Goal: Check status: Check status

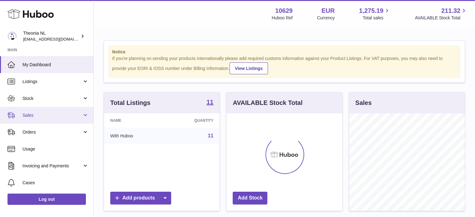
click at [40, 115] on span "Sales" at bounding box center [52, 115] width 60 height 6
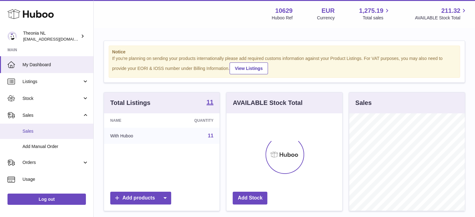
click at [40, 125] on link "Sales" at bounding box center [46, 131] width 93 height 15
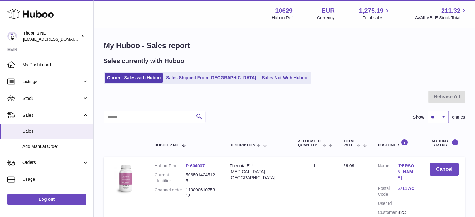
click at [152, 115] on input "text" at bounding box center [155, 117] width 102 height 12
paste input "**********"
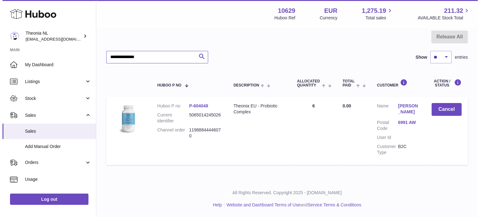
scroll to position [60, 0]
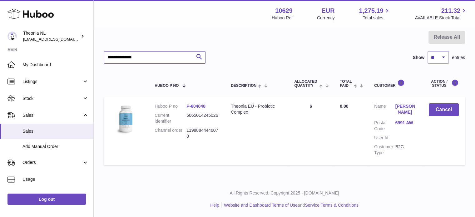
type input "**********"
click at [410, 120] on link "6991 AW" at bounding box center [405, 123] width 21 height 6
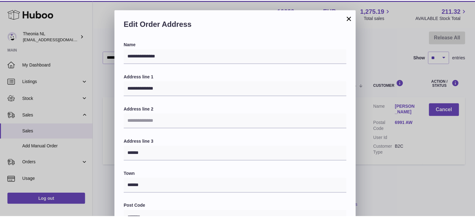
scroll to position [176, 0]
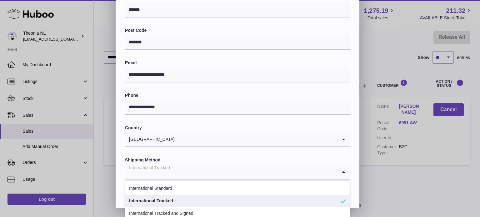
click at [158, 171] on div "International Tracked" at bounding box center [231, 172] width 212 height 14
click at [169, 203] on li "International Tracked" at bounding box center [237, 201] width 224 height 12
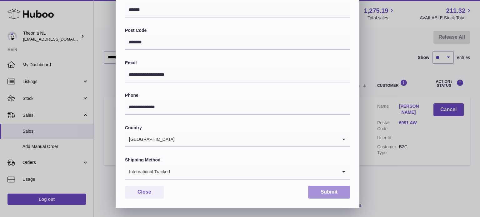
click at [325, 191] on button "Submit" at bounding box center [329, 192] width 42 height 13
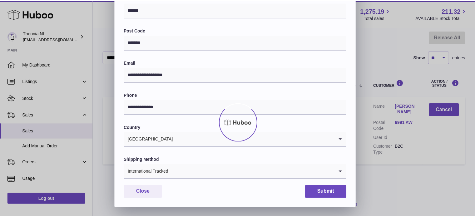
scroll to position [0, 0]
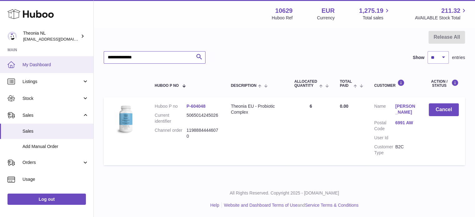
drag, startPoint x: 179, startPoint y: 60, endPoint x: 5, endPoint y: 72, distance: 174.0
click at [15, 71] on div "Huboo Theonia NL info@wholesomegoods.eu Main My Dashboard Listings Not with Hub…" at bounding box center [237, 78] width 475 height 277
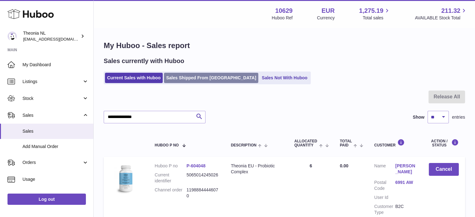
click at [209, 79] on link "Sales Shipped From [GEOGRAPHIC_DATA]" at bounding box center [211, 78] width 94 height 10
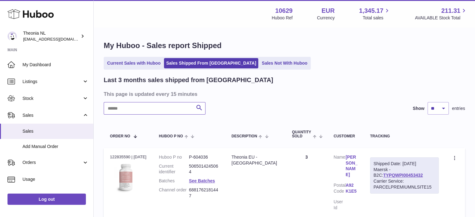
click at [162, 113] on input "text" at bounding box center [155, 108] width 102 height 12
paste input "**********"
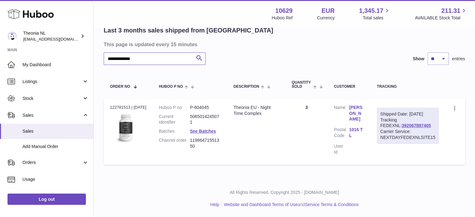
scroll to position [44, 0]
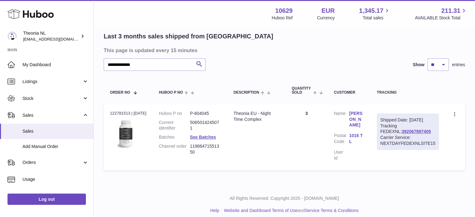
click at [385, 133] on div "Shipped Date: 13th Aug 2025 Tracking FEDEXNL: 392067897405 Carrier Service: NEX…" at bounding box center [408, 132] width 62 height 36
click at [401, 134] on link "392067897405" at bounding box center [415, 131] width 29 height 5
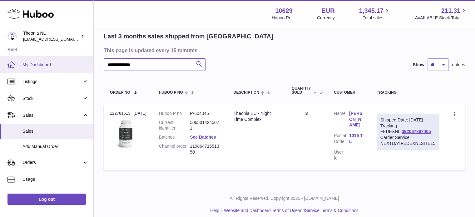
drag, startPoint x: 174, startPoint y: 63, endPoint x: 35, endPoint y: 56, distance: 139.1
click at [36, 57] on div "**********" at bounding box center [237, 89] width 475 height 267
paste input "text"
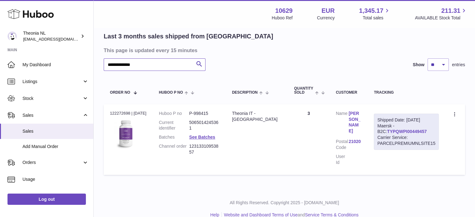
type input "**********"
click at [398, 133] on link "TYPQWPI00449457" at bounding box center [407, 131] width 40 height 5
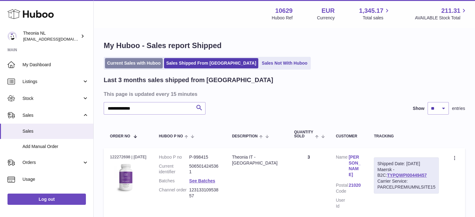
click at [135, 63] on link "Current Sales with Huboo" at bounding box center [134, 63] width 58 height 10
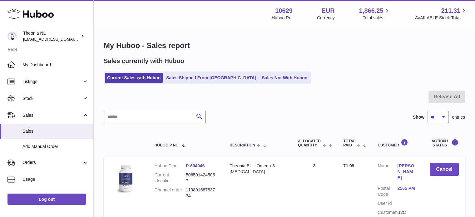
click at [155, 113] on input "text" at bounding box center [155, 117] width 102 height 12
paste input "**********"
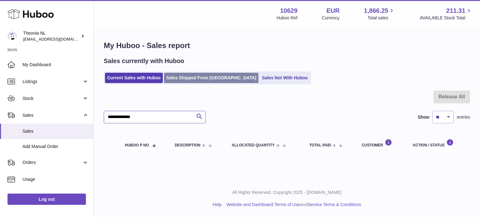
type input "**********"
click at [196, 77] on link "Sales Shipped From [GEOGRAPHIC_DATA]" at bounding box center [211, 78] width 94 height 10
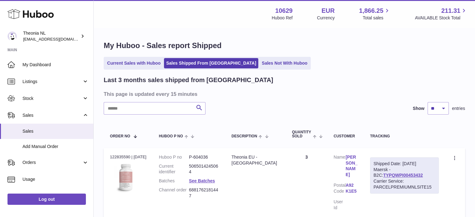
click at [170, 107] on input "text" at bounding box center [155, 108] width 102 height 12
paste input "**********"
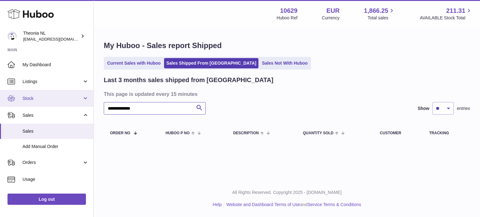
drag, startPoint x: 156, startPoint y: 112, endPoint x: 0, endPoint y: 106, distance: 155.9
click at [4, 107] on div "**********" at bounding box center [240, 108] width 480 height 217
paste input "text"
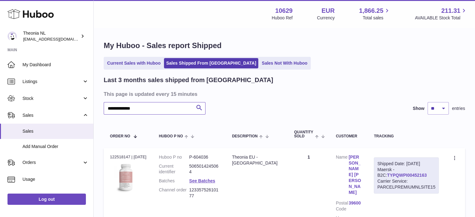
scroll to position [65, 0]
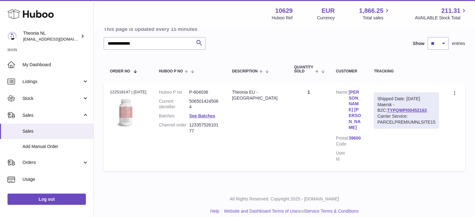
click at [399, 115] on div "Carrier Service: PARCELPREMIUMNLSITE15" at bounding box center [406, 119] width 58 height 12
click at [400, 112] on link "TYPQWPI00452163" at bounding box center [407, 110] width 40 height 5
drag, startPoint x: 152, startPoint y: 48, endPoint x: 17, endPoint y: 51, distance: 134.3
click at [48, 51] on div "**********" at bounding box center [237, 79] width 475 height 288
paste input "text"
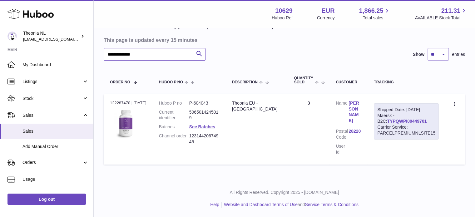
type input "**********"
click at [396, 119] on link "TYPQWPI00449701" at bounding box center [407, 121] width 40 height 5
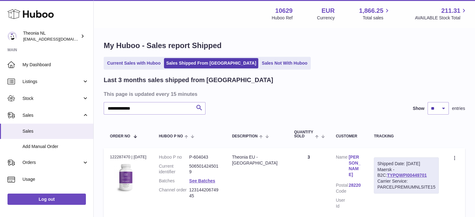
click at [146, 68] on ul "Current Sales with Huboo Sales Shipped From Huboo Sales Not With Huboo" at bounding box center [207, 63] width 207 height 13
click at [145, 64] on link "Current Sales with Huboo" at bounding box center [134, 63] width 58 height 10
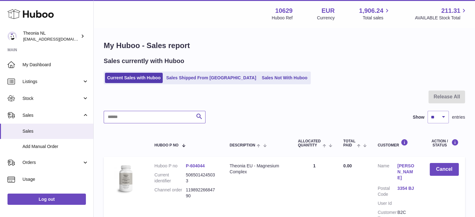
click at [150, 116] on input "text" at bounding box center [155, 117] width 102 height 12
paste input "**********"
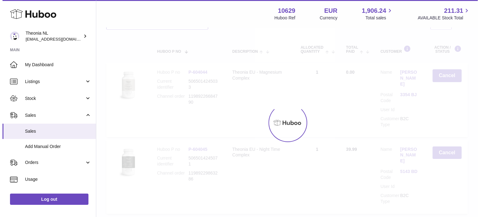
scroll to position [54, 0]
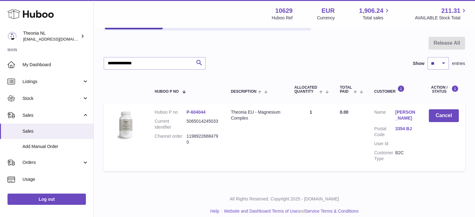
click at [402, 126] on dd "3354 BJ" at bounding box center [405, 132] width 21 height 12
click at [402, 126] on link "3354 BJ" at bounding box center [405, 129] width 21 height 6
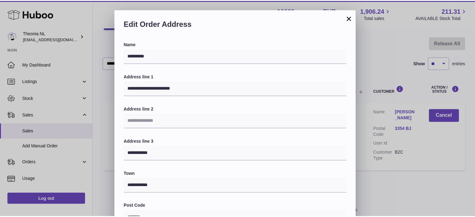
scroll to position [176, 0]
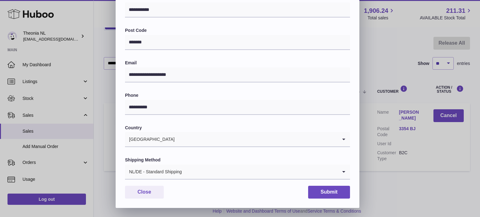
click at [167, 172] on div "NL/DE - Standard Shipping" at bounding box center [231, 172] width 212 height 14
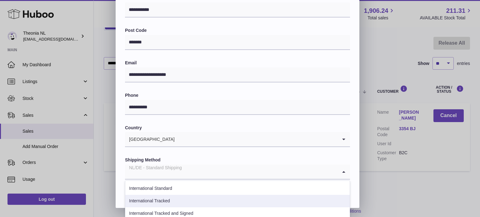
click at [166, 207] on li "International Tracked and Signed" at bounding box center [237, 213] width 224 height 12
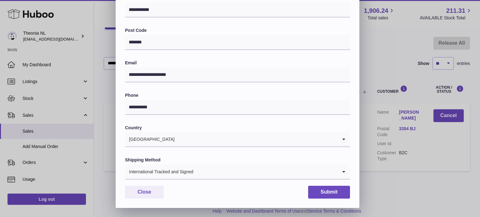
click at [186, 175] on div "International Tracked and Signed" at bounding box center [231, 172] width 212 height 14
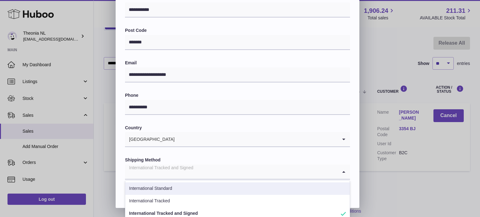
click at [180, 195] on li "International Tracked" at bounding box center [237, 201] width 224 height 12
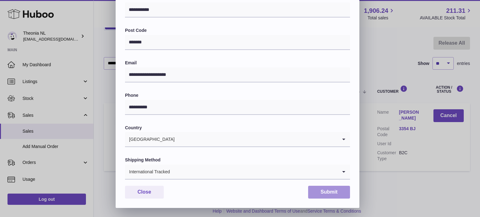
click at [318, 191] on button "Submit" at bounding box center [329, 192] width 42 height 13
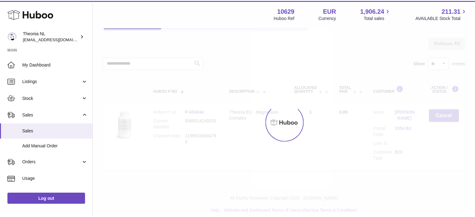
scroll to position [0, 0]
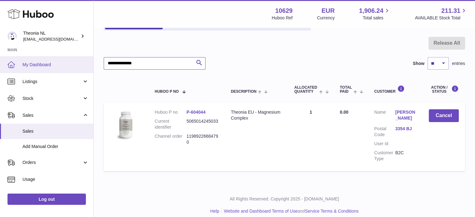
drag, startPoint x: 188, startPoint y: 64, endPoint x: 0, endPoint y: 68, distance: 188.0
click at [0, 68] on div "Huboo Theonia NL info@wholesomegoods.eu Main My Dashboard Listings Not with Hub…" at bounding box center [237, 84] width 475 height 277
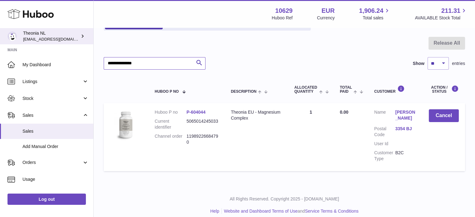
paste input "text"
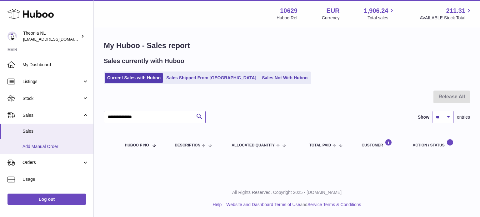
drag, startPoint x: 142, startPoint y: 126, endPoint x: 73, endPoint y: 150, distance: 73.0
click at [14, 121] on div "Huboo Theonia NL info@wholesomegoods.eu Main My Dashboard Listings Not with Hub…" at bounding box center [240, 108] width 480 height 217
paste input "text"
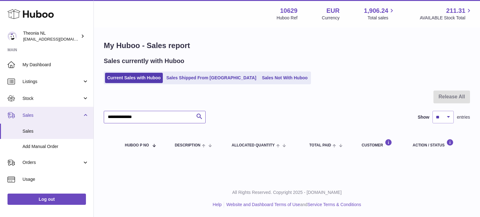
drag, startPoint x: 97, startPoint y: 121, endPoint x: 123, endPoint y: 157, distance: 43.7
click at [6, 107] on div "Huboo Theonia NL info@wholesomegoods.eu Main My Dashboard Listings Not with Hub…" at bounding box center [240, 108] width 480 height 217
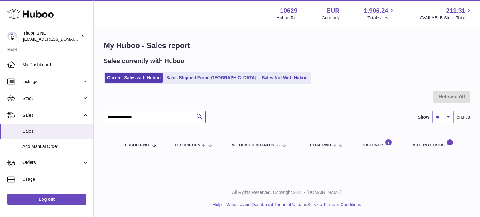
paste input "text"
type input "**********"
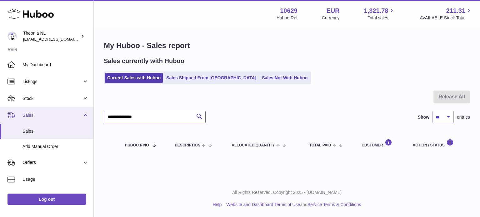
drag, startPoint x: 128, startPoint y: 123, endPoint x: 32, endPoint y: 114, distance: 96.2
click at [55, 116] on div "Huboo Theonia NL [EMAIL_ADDRESS][DOMAIN_NAME] Main My Dashboard Listings Not wi…" at bounding box center [240, 108] width 480 height 217
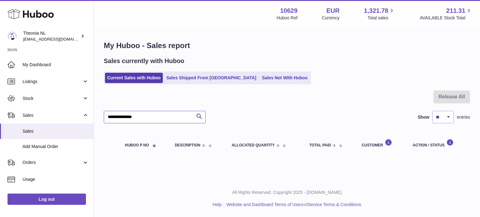
paste input "text"
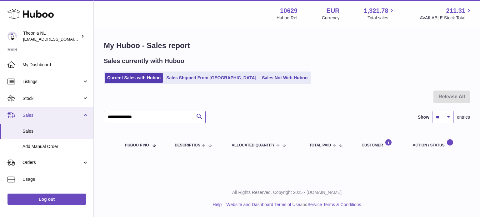
click at [32, 117] on div "Huboo Theonia NL [EMAIL_ADDRESS][DOMAIN_NAME] Main My Dashboard Listings Not wi…" at bounding box center [240, 108] width 480 height 217
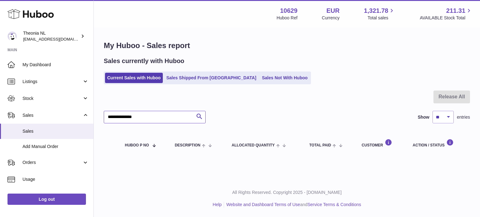
paste input "text"
type input "**********"
